Goal: Information Seeking & Learning: Learn about a topic

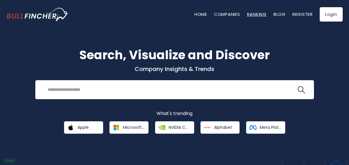
click at [256, 15] on link "Ranking" at bounding box center [257, 14] width 20 height 6
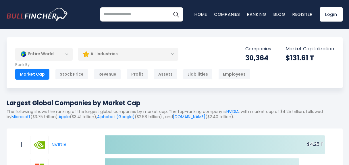
click at [113, 58] on div "All Industries" at bounding box center [128, 53] width 101 height 13
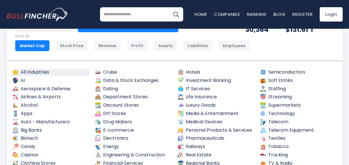
scroll to position [29, 0]
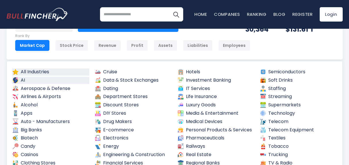
click at [33, 81] on link "AI" at bounding box center [51, 80] width 78 height 7
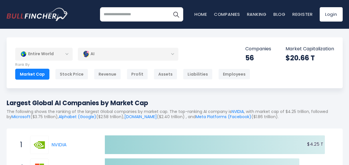
click at [111, 52] on div "AI" at bounding box center [128, 53] width 101 height 13
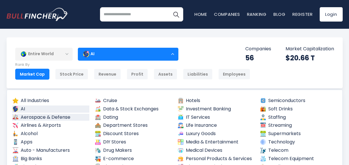
click at [40, 116] on link "Aerospace & Defense" at bounding box center [51, 117] width 78 height 7
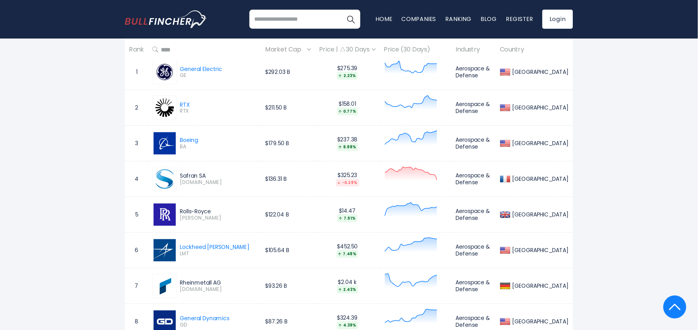
scroll to position [288, 0]
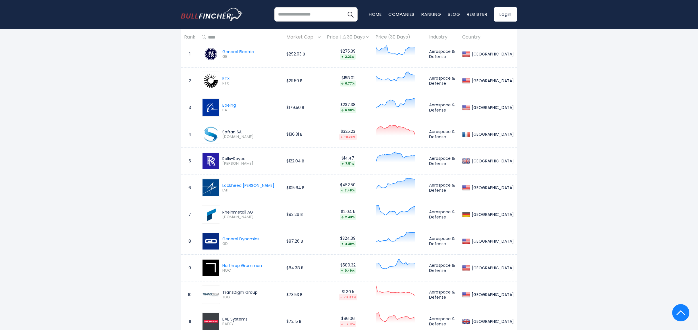
drag, startPoint x: 344, startPoint y: 0, endPoint x: 49, endPoint y: 229, distance: 373.0
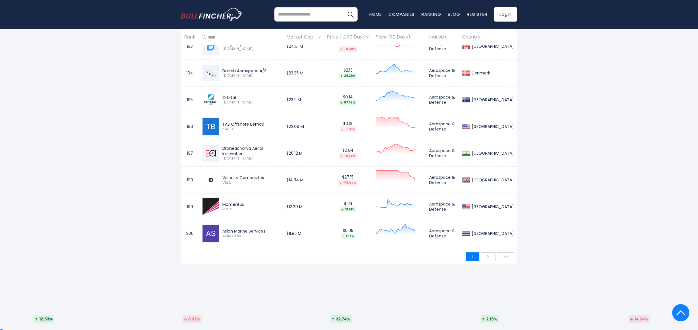
scroll to position [5404, 0]
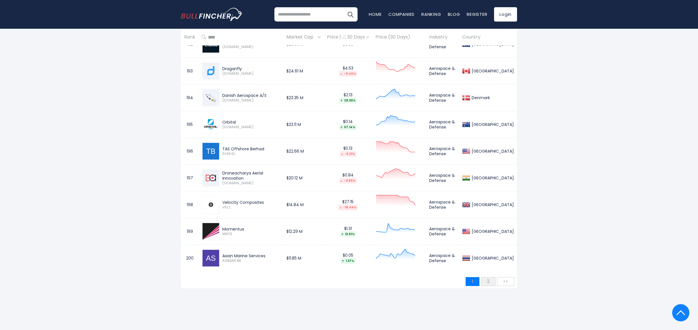
click at [349, 165] on span "2" at bounding box center [488, 281] width 8 height 9
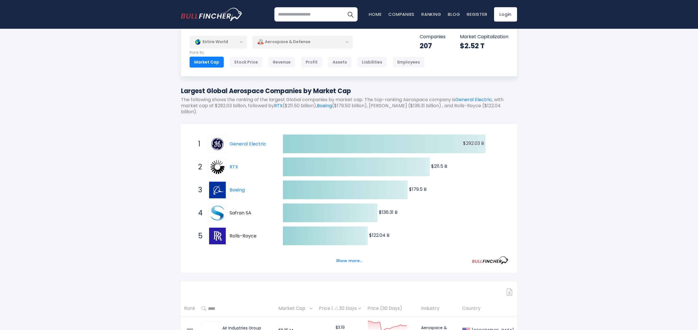
scroll to position [0, 0]
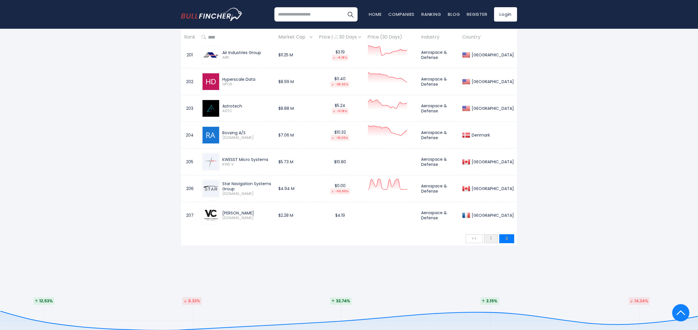
click at [349, 165] on span "1" at bounding box center [491, 238] width 7 height 9
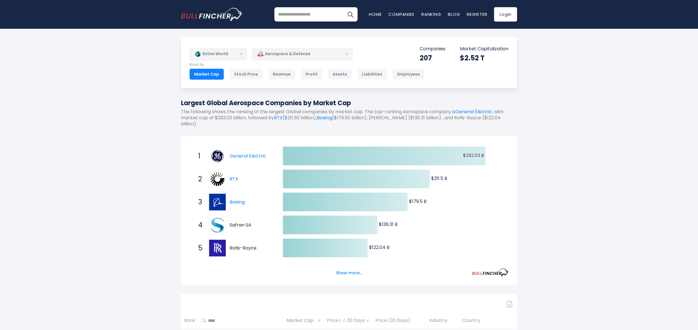
click at [272, 58] on div "Aerospace & Defense" at bounding box center [302, 53] width 101 height 13
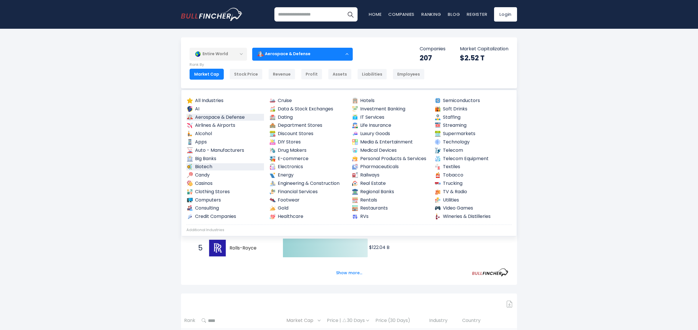
click at [221, 165] on link "Biotech" at bounding box center [226, 166] width 78 height 7
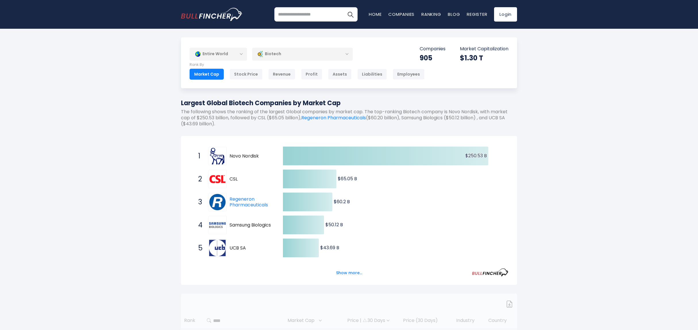
click at [269, 56] on div "Biotech" at bounding box center [302, 53] width 101 height 13
click at [300, 57] on div "Biotech" at bounding box center [302, 53] width 101 height 13
click at [286, 55] on div "Biotech" at bounding box center [302, 53] width 101 height 13
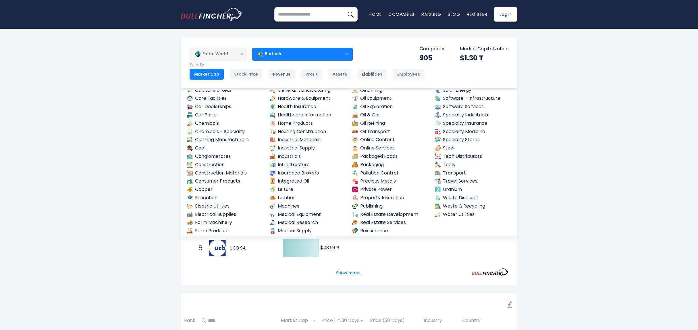
scroll to position [203, 0]
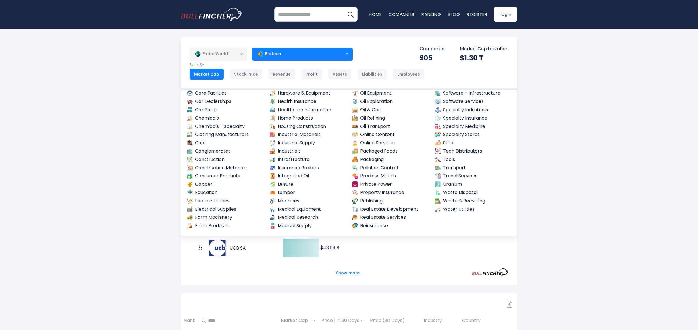
click at [345, 55] on div "Biotech" at bounding box center [302, 53] width 101 height 13
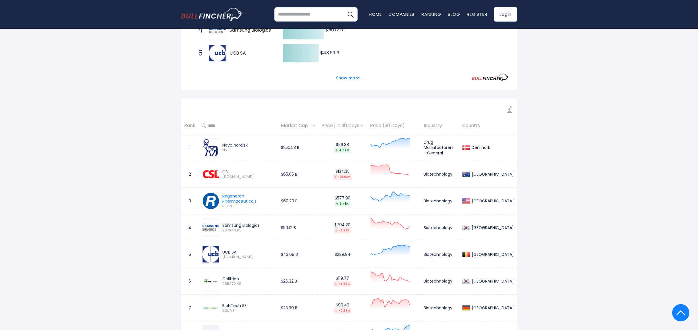
scroll to position [230, 0]
